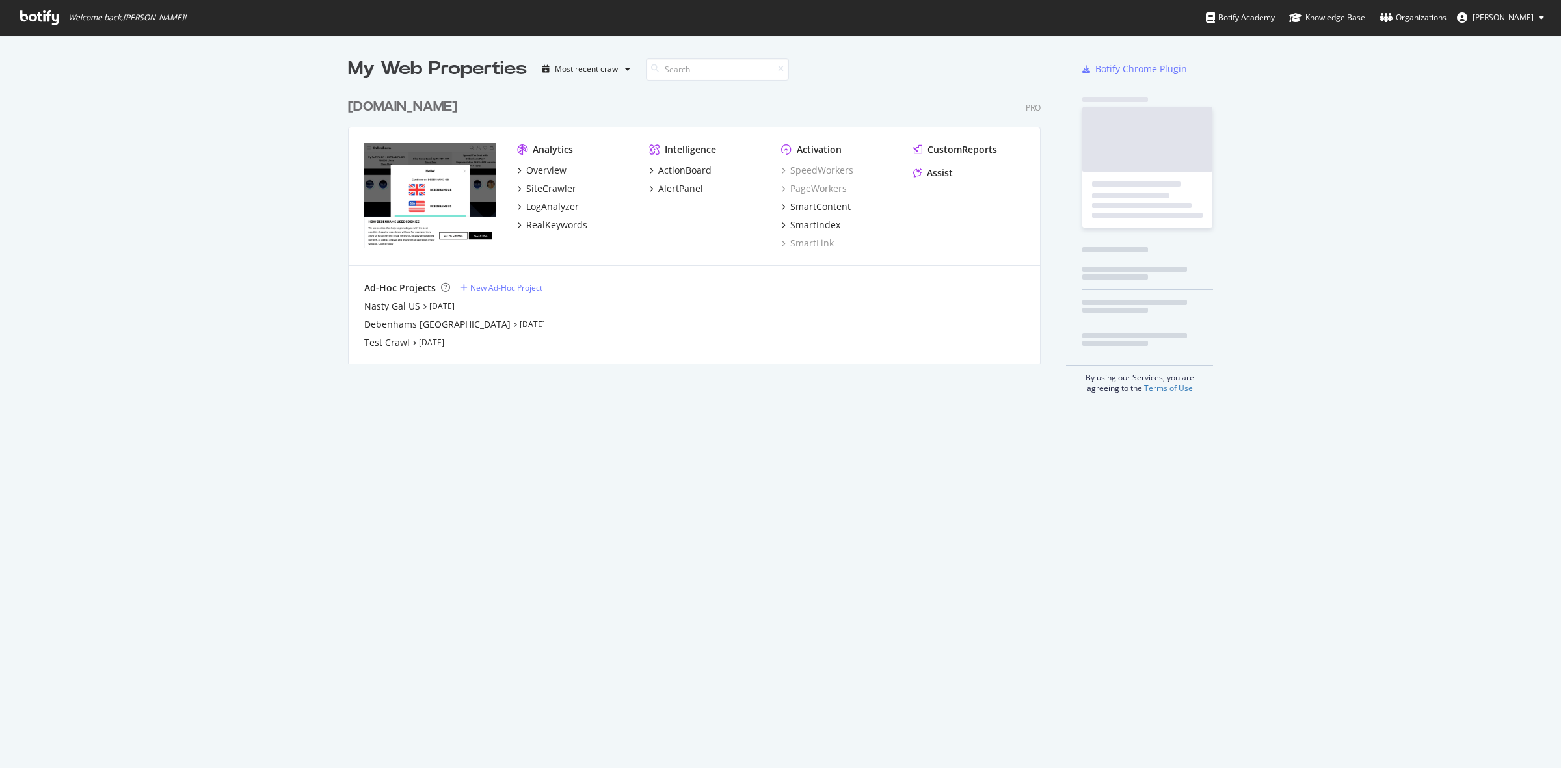
scroll to position [756, 1536]
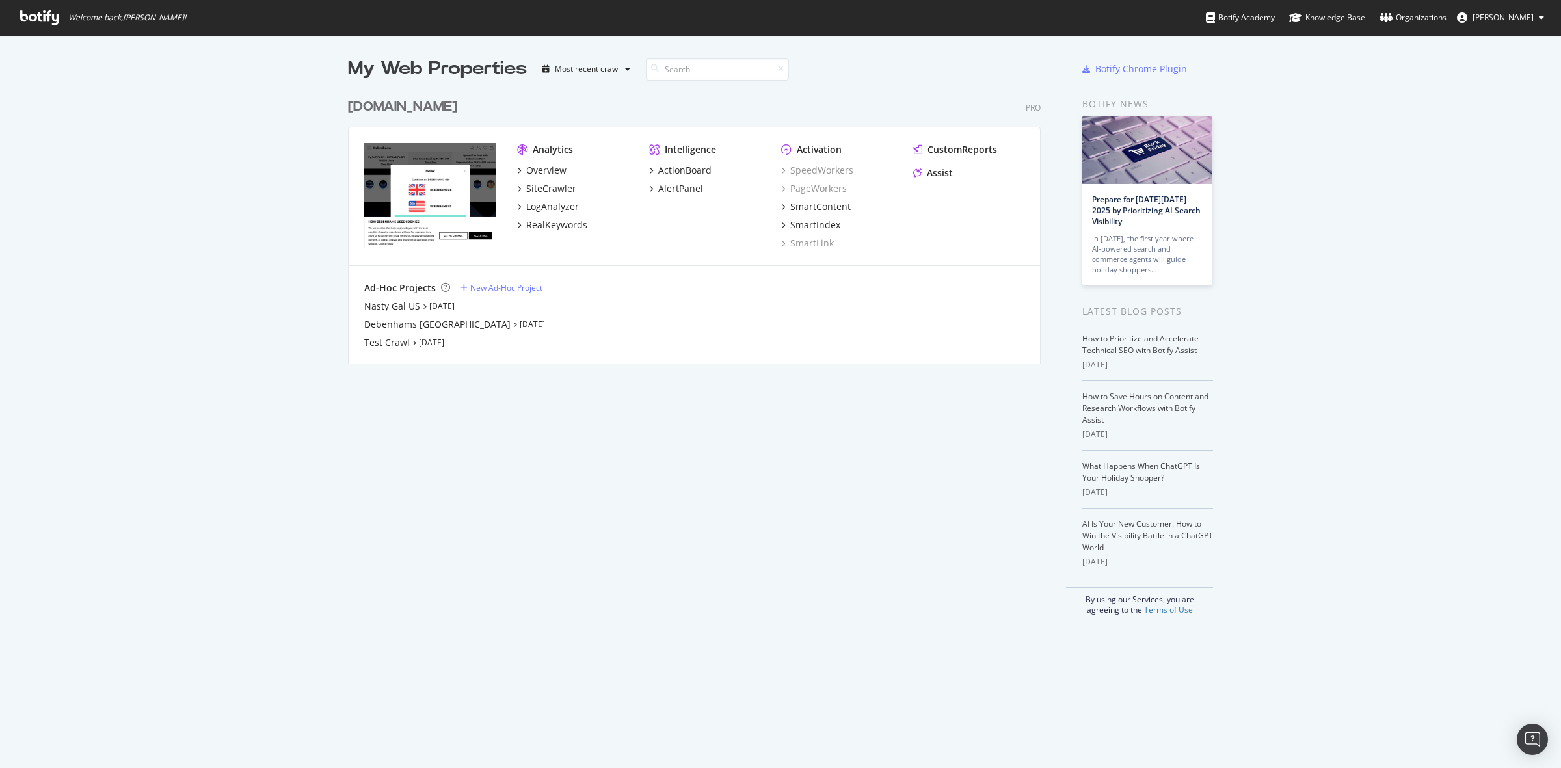
click at [420, 111] on div "[DOMAIN_NAME]" at bounding box center [402, 107] width 109 height 19
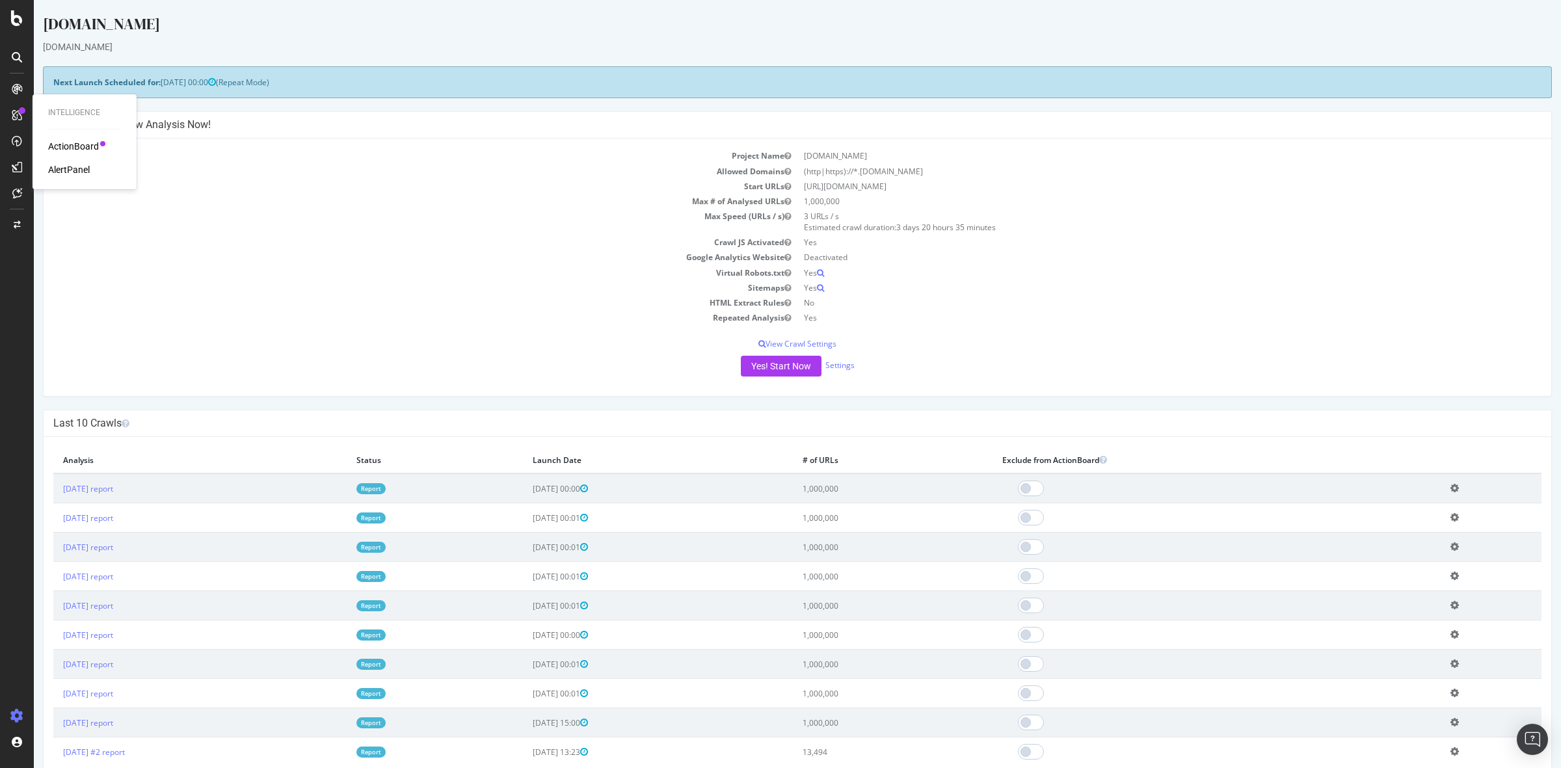
click at [83, 150] on div "ActionBoard" at bounding box center [73, 146] width 51 height 13
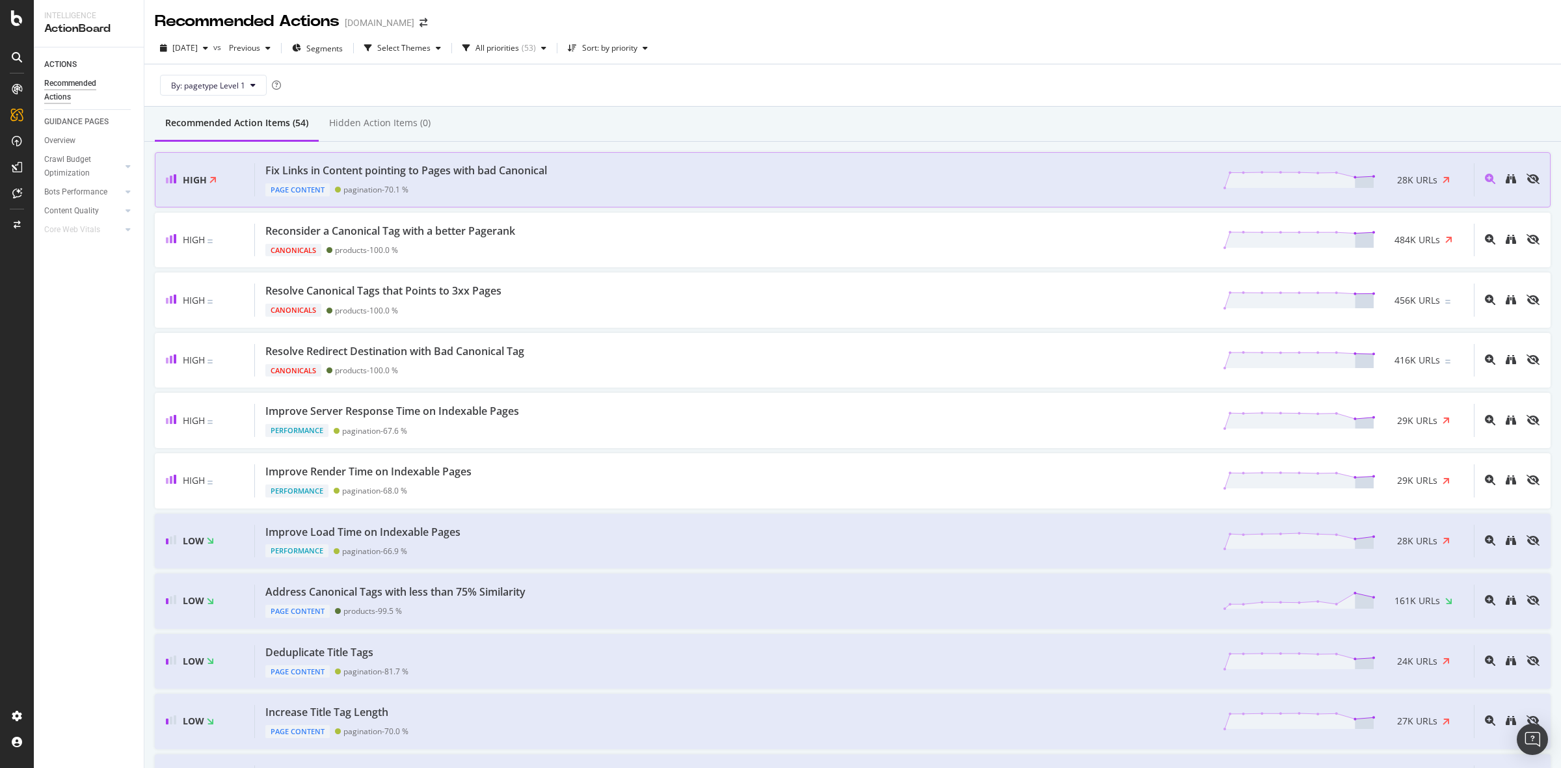
click at [587, 176] on div "Fix Links in Content pointing to Pages with bad Canonical Page Content paginati…" at bounding box center [864, 179] width 1219 height 33
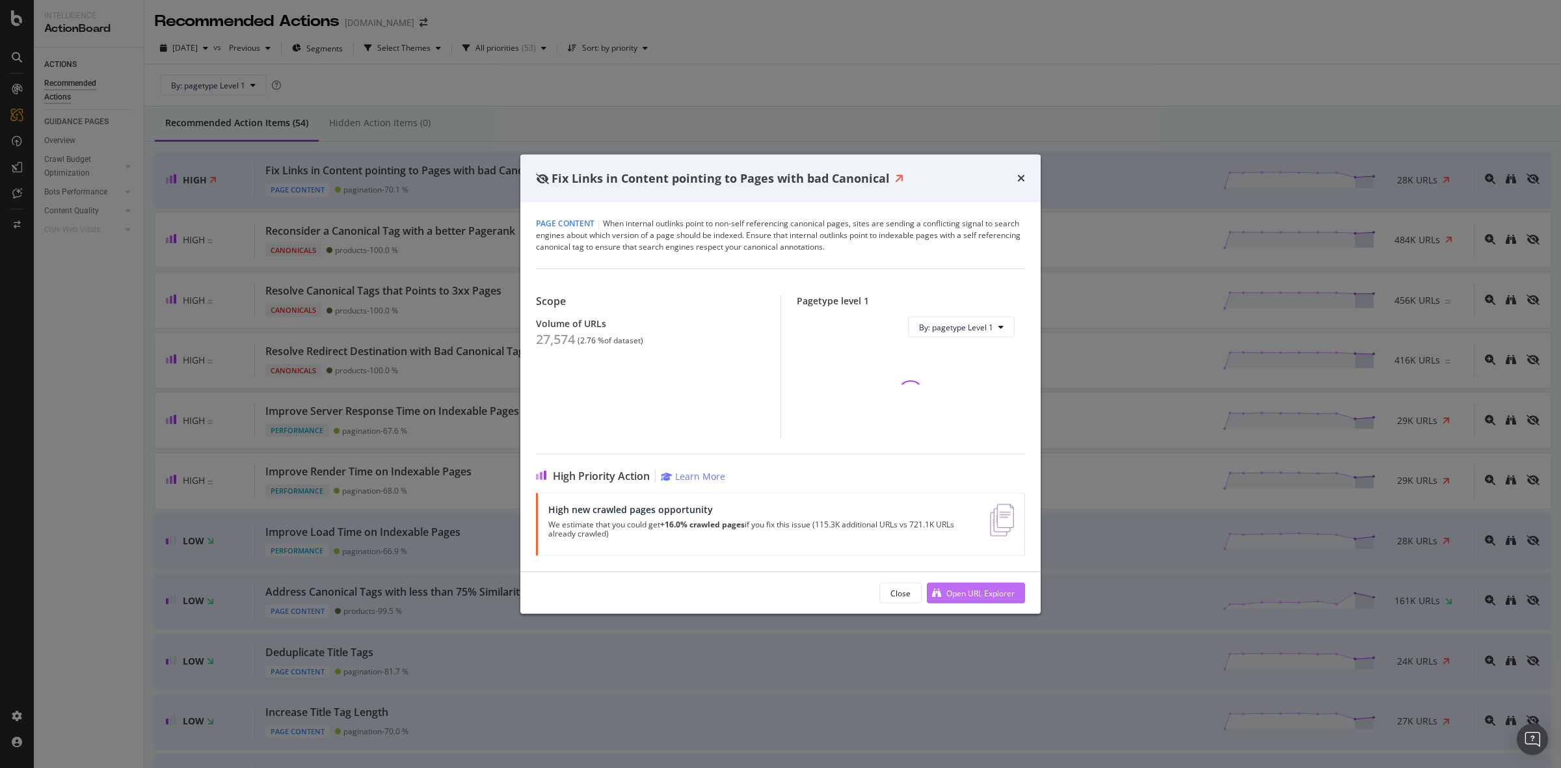
click at [979, 587] on div "Open URL Explorer" at bounding box center [980, 592] width 68 height 11
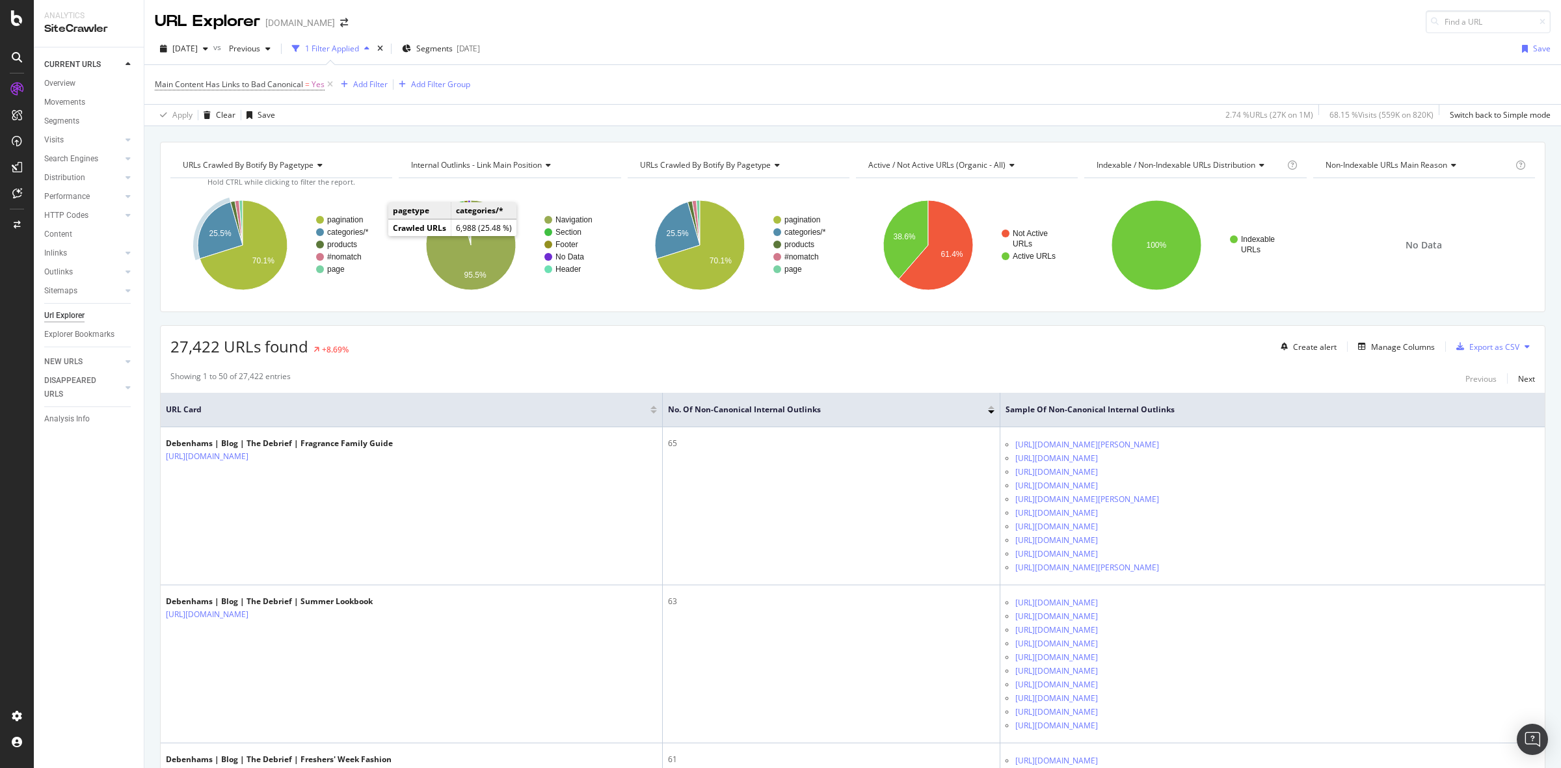
click at [355, 231] on text "categories/*" at bounding box center [348, 232] width 42 height 9
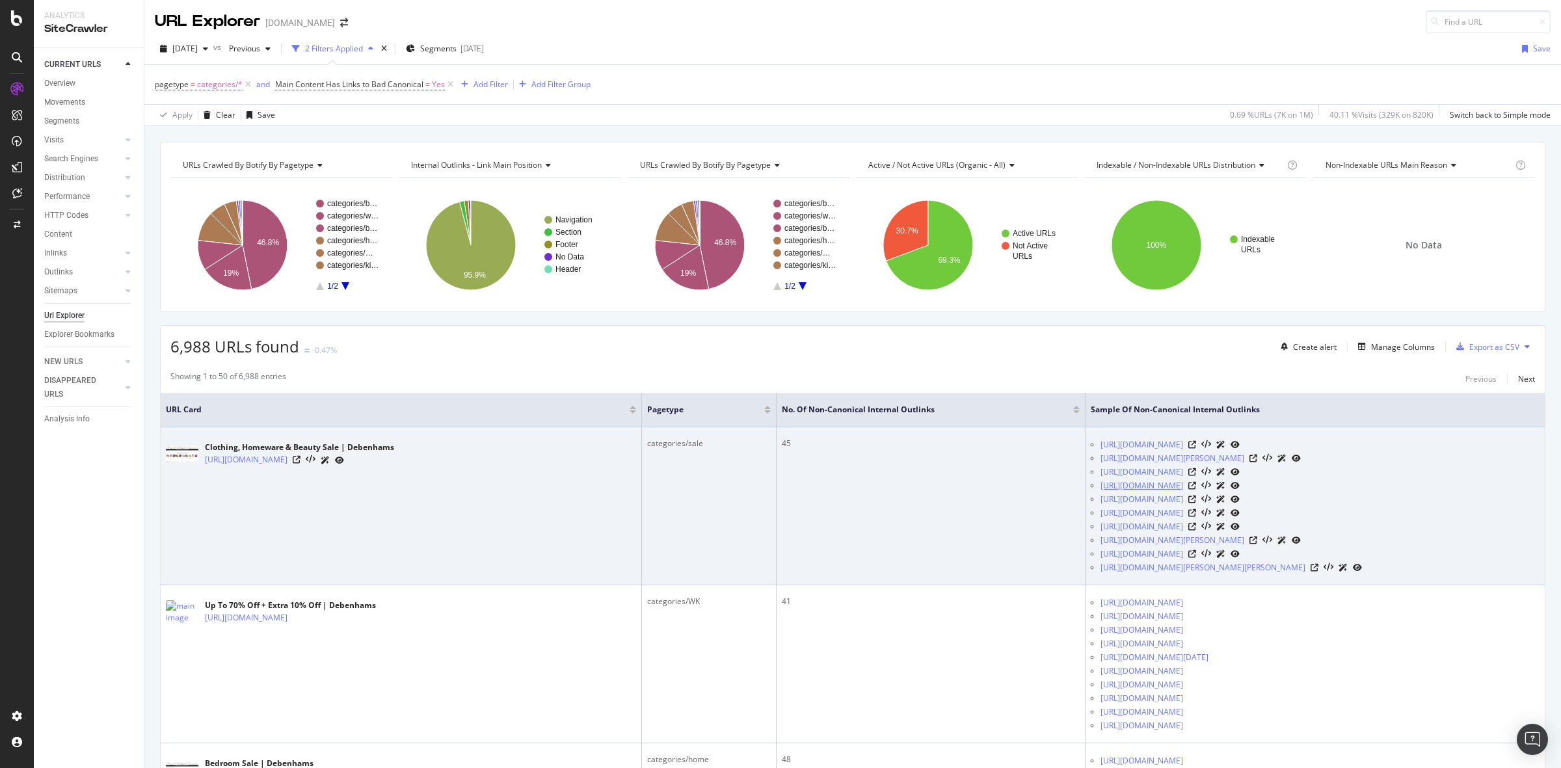
click at [1177, 485] on link "https://www.debenhams.com/product/armani-emporio-armani-classic-she-eau-de-parf…" at bounding box center [1142, 485] width 83 height 13
click at [1196, 490] on icon at bounding box center [1192, 486] width 8 height 8
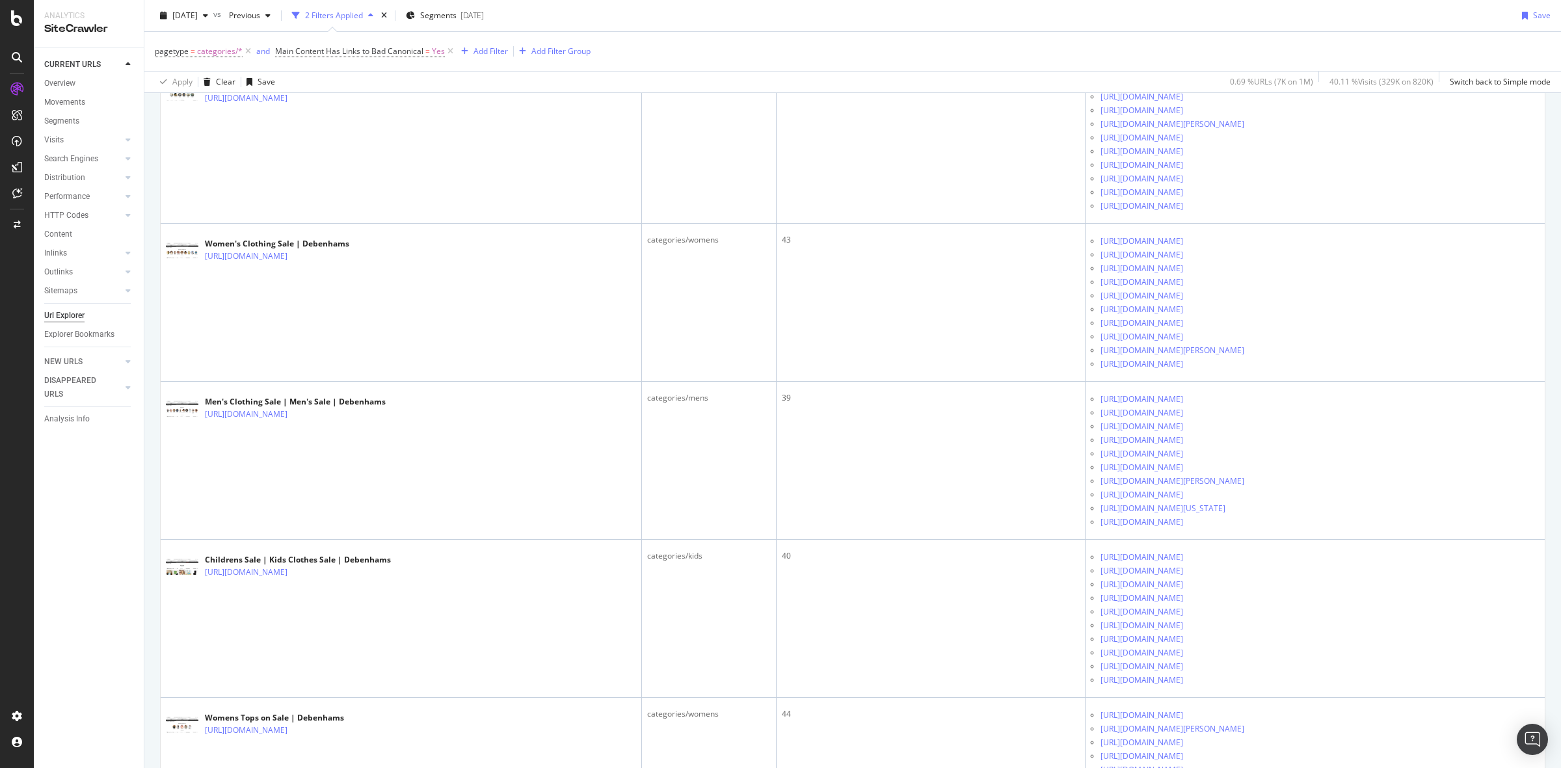
scroll to position [1057, 0]
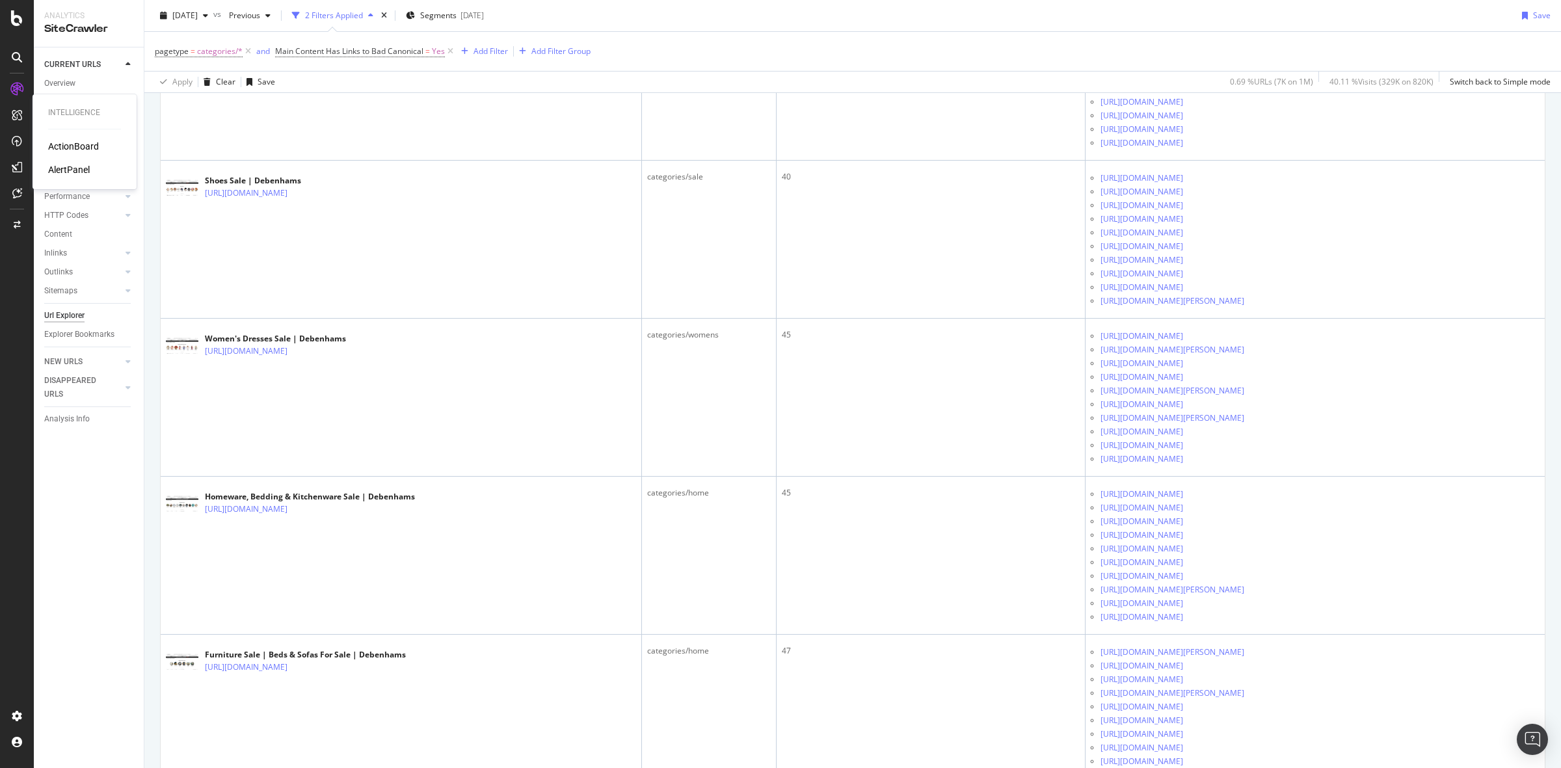
click at [63, 143] on div "ActionBoard" at bounding box center [73, 146] width 51 height 13
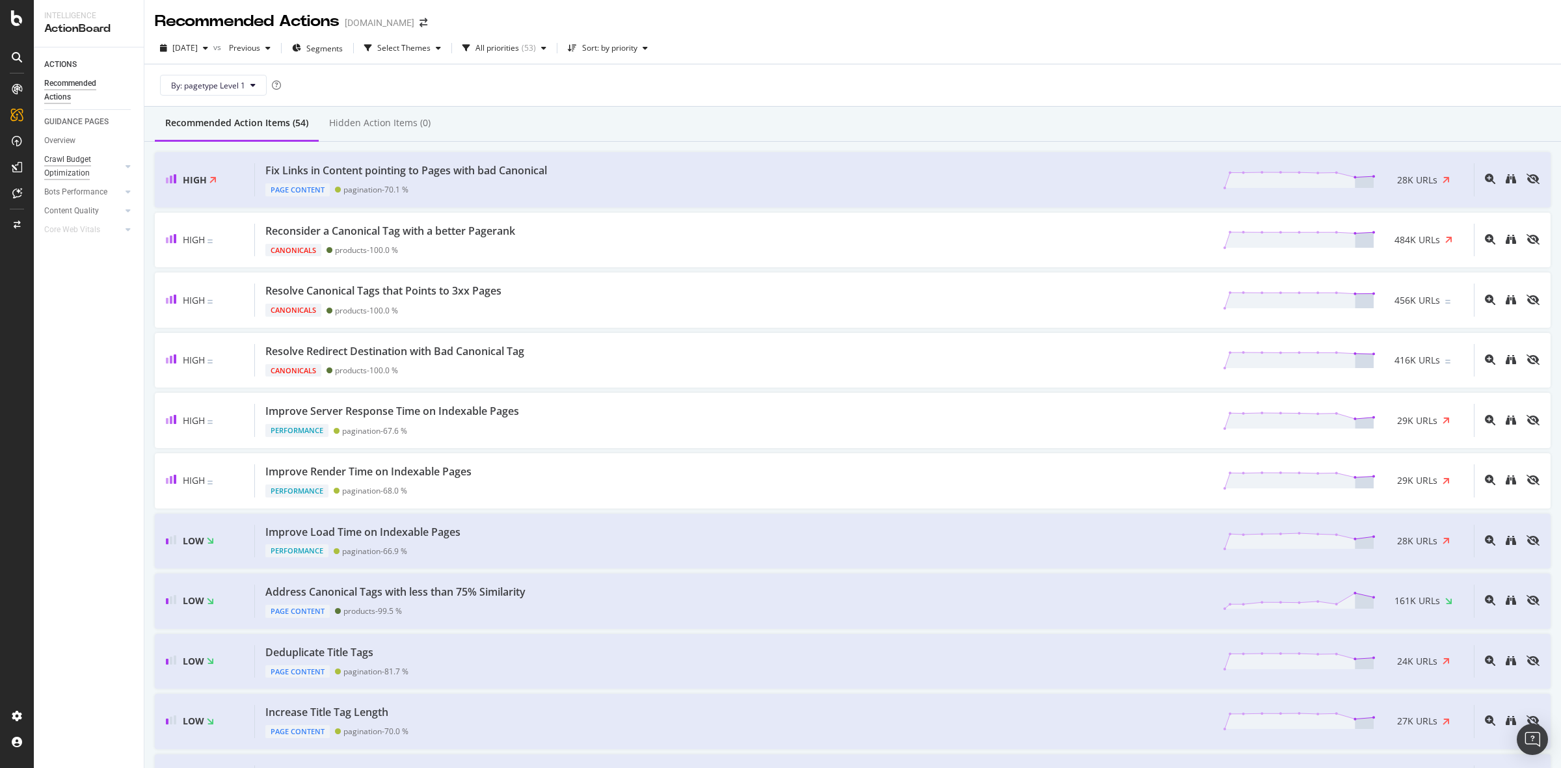
click at [78, 165] on div "Crawl Budget Optimization" at bounding box center [78, 166] width 68 height 27
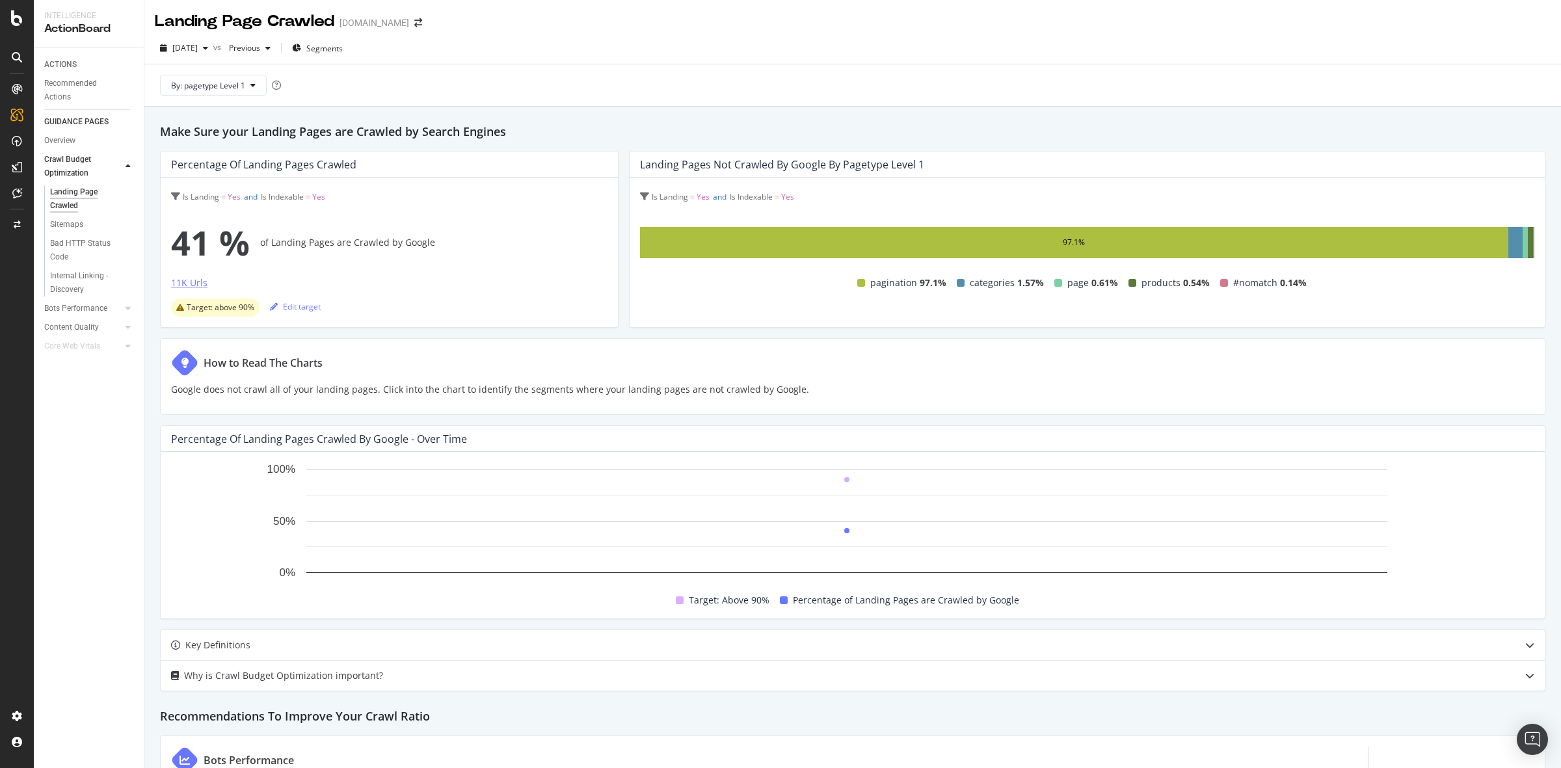
click at [191, 290] on div "11K Urls" at bounding box center [189, 285] width 36 height 18
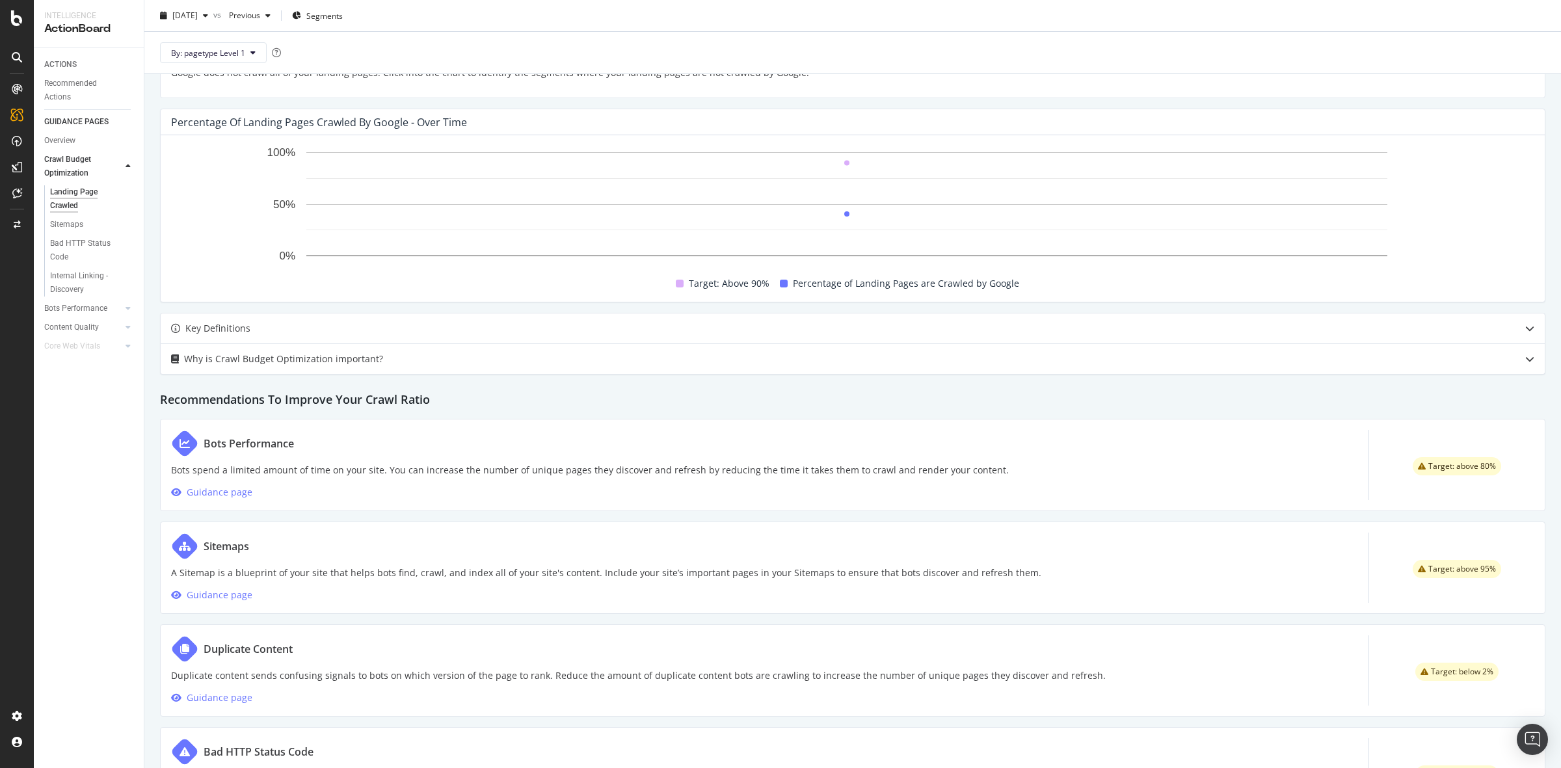
scroll to position [400, 0]
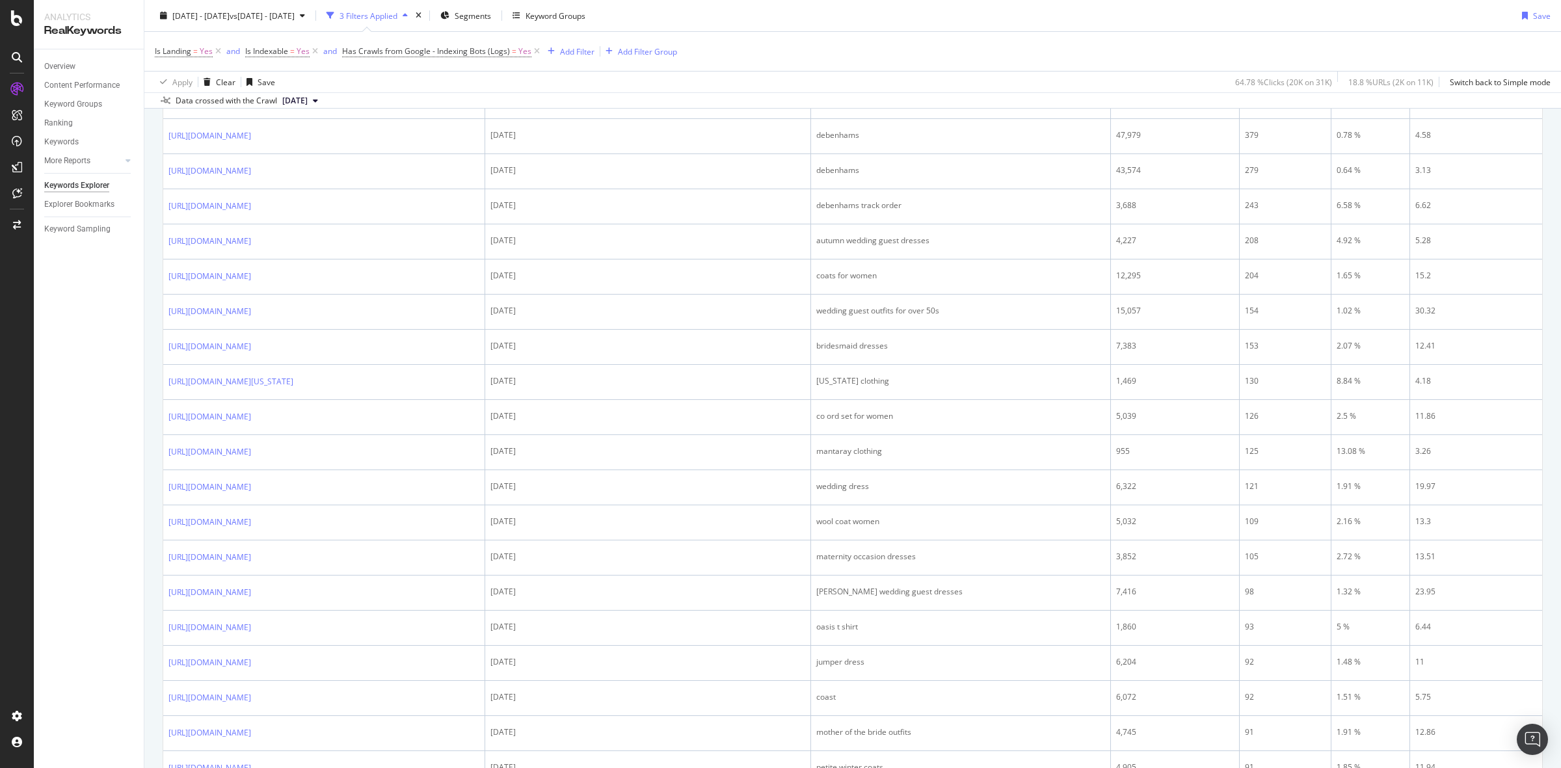
scroll to position [813, 0]
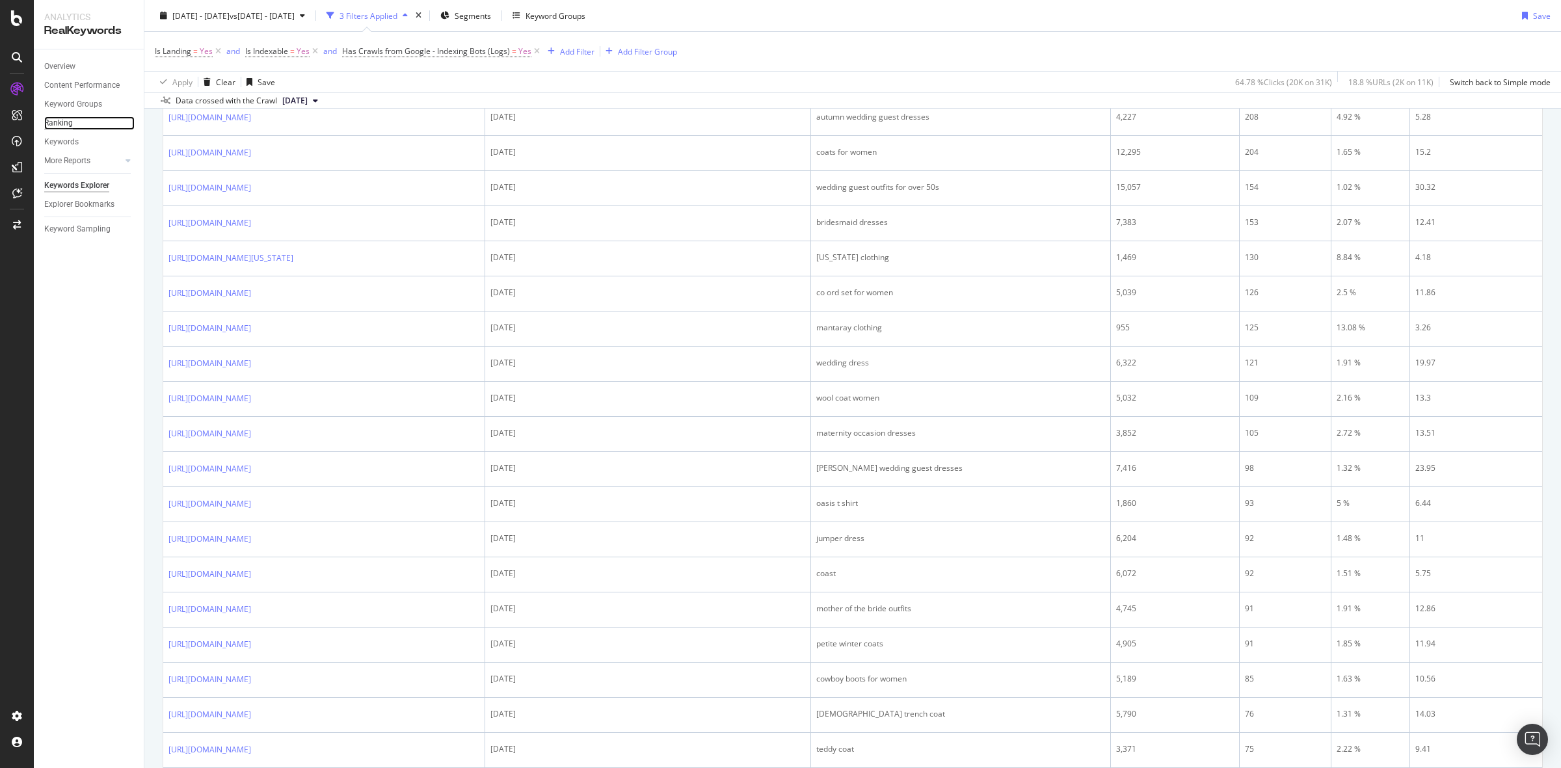
click at [60, 120] on div "Ranking" at bounding box center [58, 123] width 29 height 14
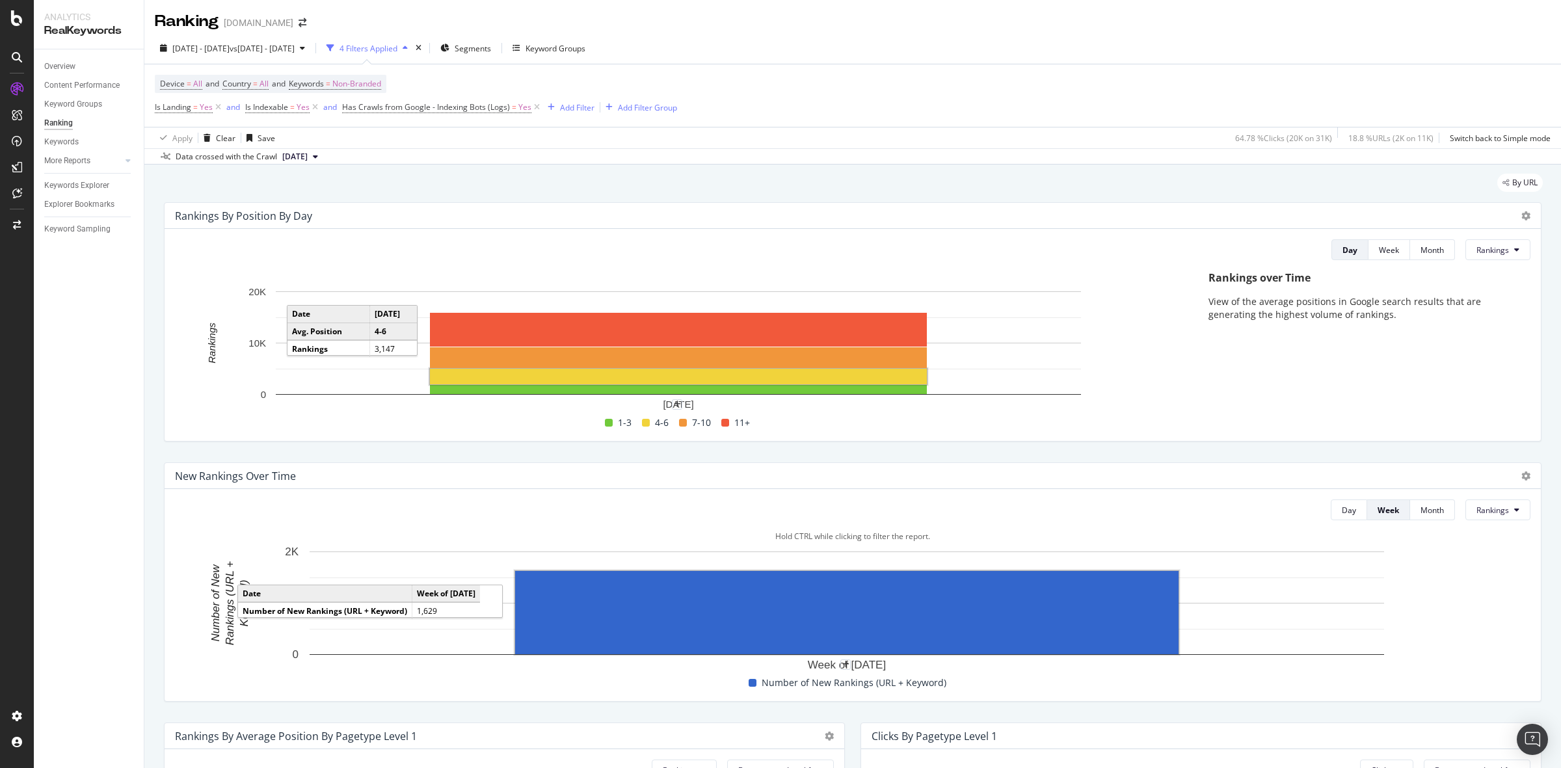
click at [1062, 596] on rect "A chart." at bounding box center [846, 612] width 663 height 83
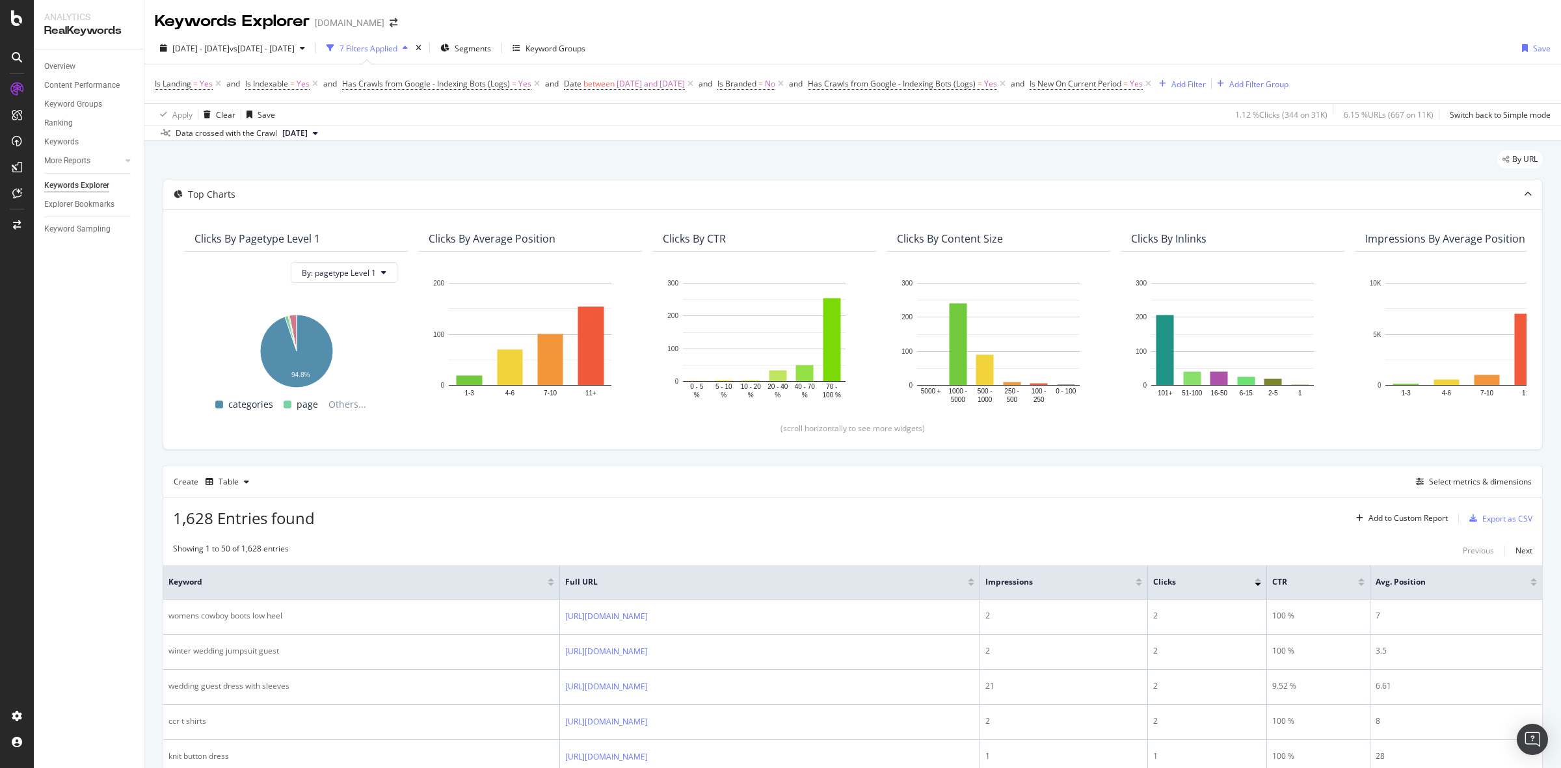
scroll to position [325, 0]
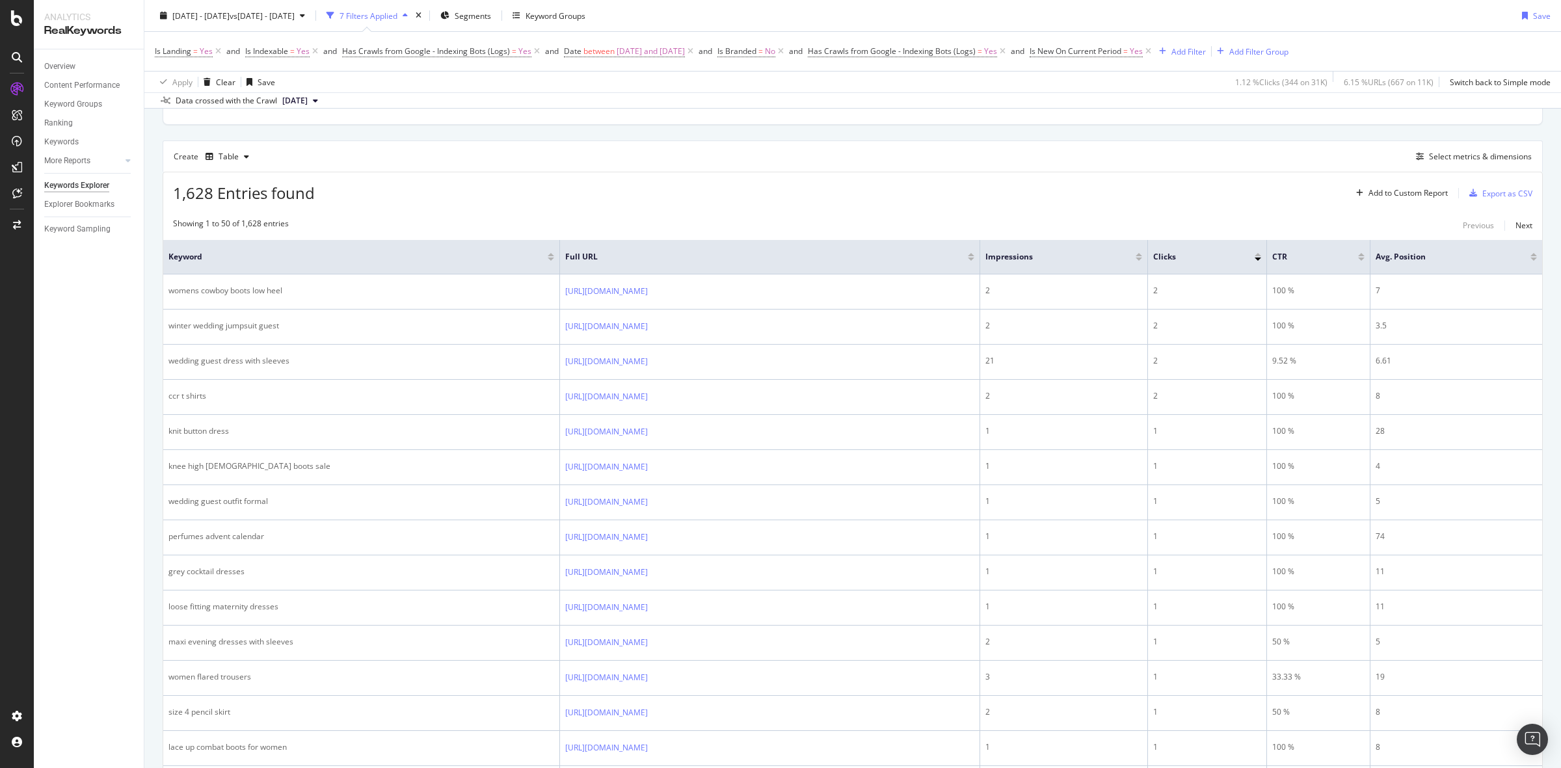
click at [1081, 183] on div "1,628 Entries found Add to Custom Report Export as CSV" at bounding box center [852, 188] width 1379 height 32
click at [904, 152] on div "Create Table Select metrics & dimensions" at bounding box center [853, 156] width 1380 height 31
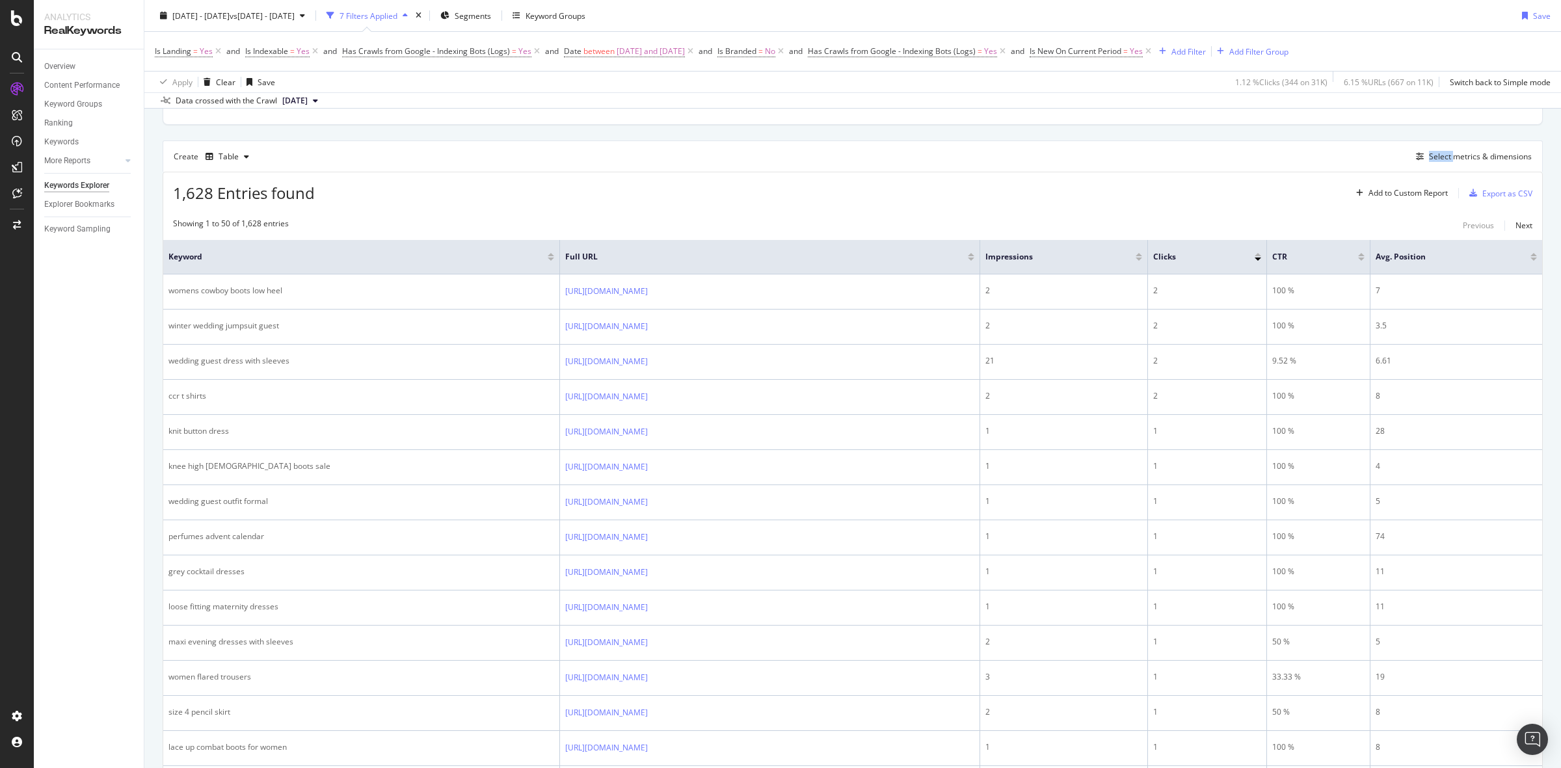
click at [758, 144] on div "Create Table Select metrics & dimensions" at bounding box center [853, 156] width 1380 height 31
click at [941, 114] on div "Clicks By pagetype Level 1 By: pagetype Level 1 Hold CTRL while clicking to fil…" at bounding box center [852, 4] width 1379 height 240
